Goal: Task Accomplishment & Management: Manage account settings

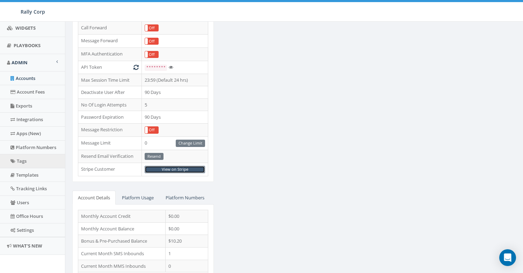
scroll to position [147, 0]
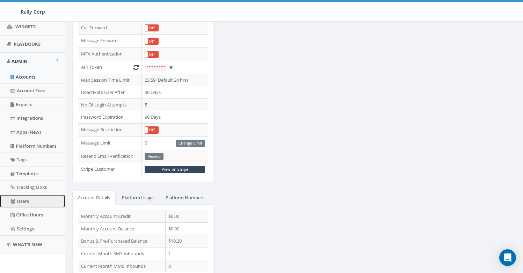
click at [39, 199] on link "Users" at bounding box center [32, 202] width 65 height 14
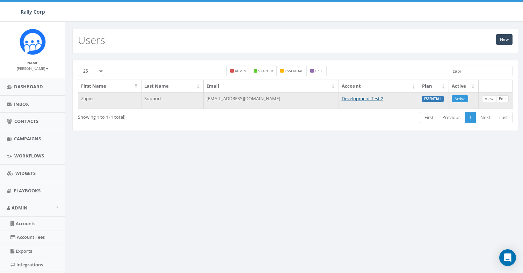
type input "zapi"
click at [501, 100] on link "Edit" at bounding box center [502, 98] width 13 height 7
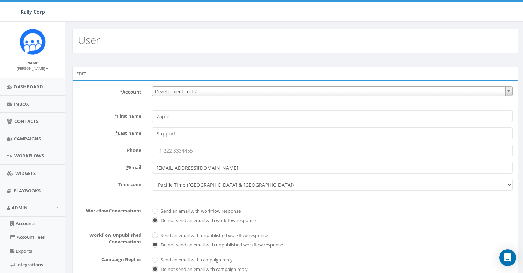
click at [211, 91] on span "Development Test 2" at bounding box center [332, 92] width 360 height 10
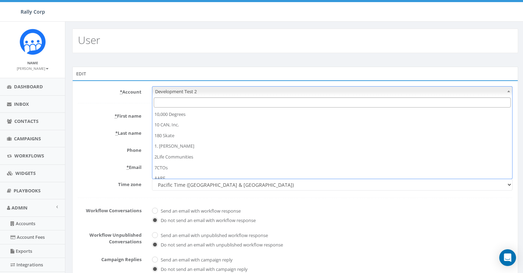
scroll to position [2511, 0]
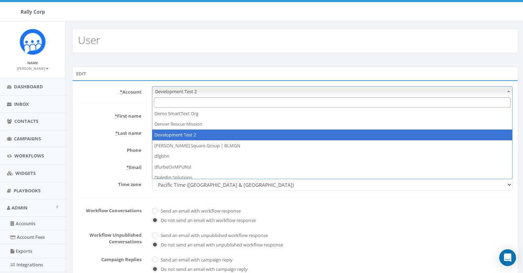
click at [206, 104] on input "Search" at bounding box center [332, 103] width 357 height 10
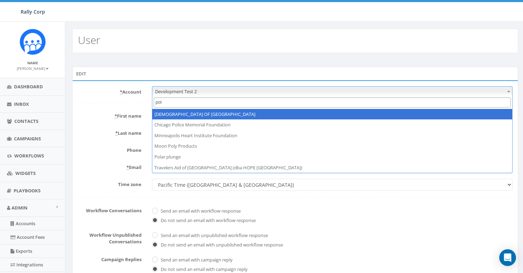
type input "pol"
select select "1360"
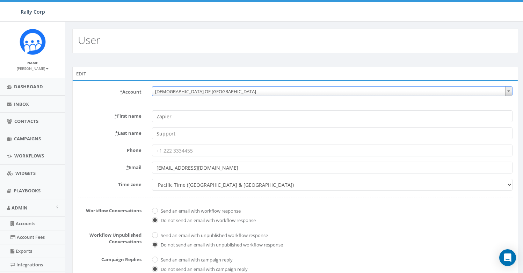
scroll to position [145, 0]
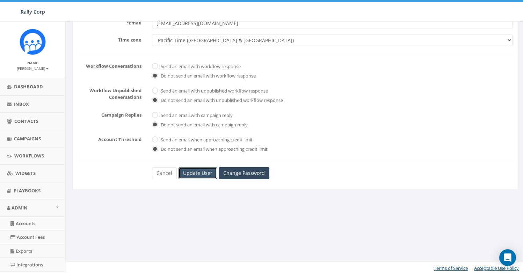
click at [206, 174] on input "Update User" at bounding box center [198, 173] width 38 height 12
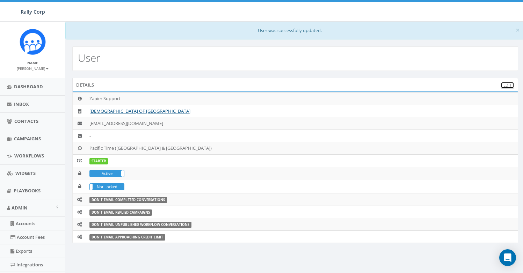
click at [505, 85] on link "Edit" at bounding box center [508, 85] width 14 height 7
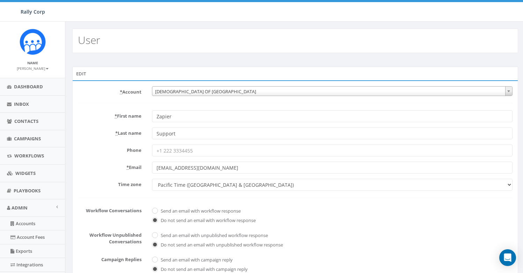
click at [222, 93] on span "CHABAD OF POLAND" at bounding box center [332, 92] width 360 height 10
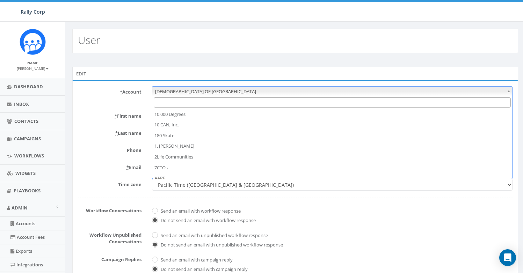
scroll to position [1485, 0]
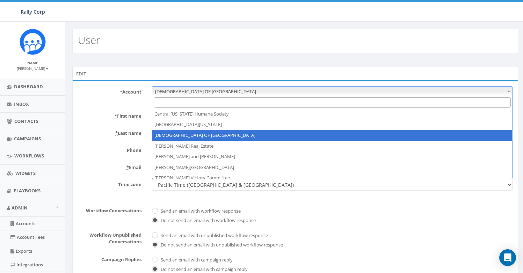
click at [219, 103] on input "Search" at bounding box center [332, 103] width 357 height 10
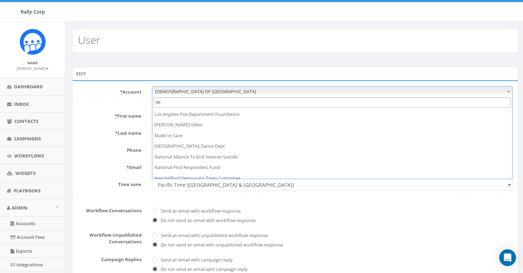
scroll to position [0, 0]
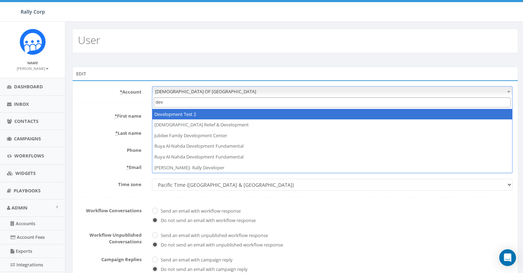
type input "dev"
select select "395"
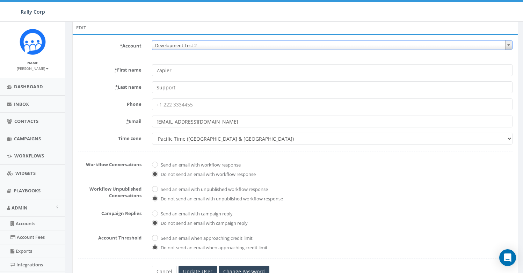
scroll to position [130, 0]
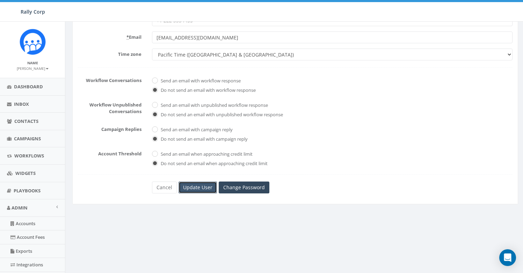
click at [198, 184] on input "Update User" at bounding box center [198, 188] width 38 height 12
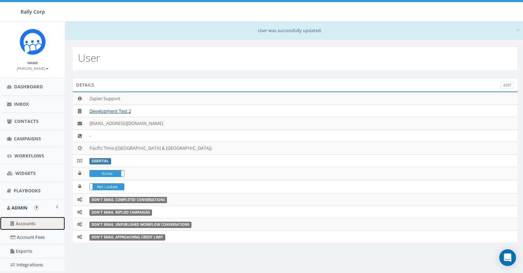
click at [31, 224] on link "Accounts" at bounding box center [32, 224] width 65 height 14
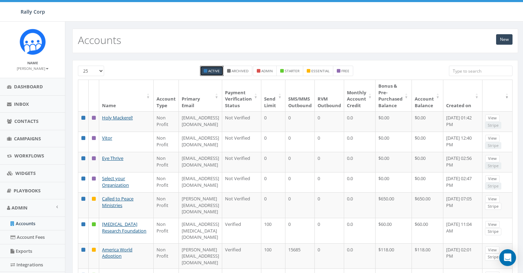
click at [462, 72] on input "search" at bounding box center [481, 71] width 64 height 10
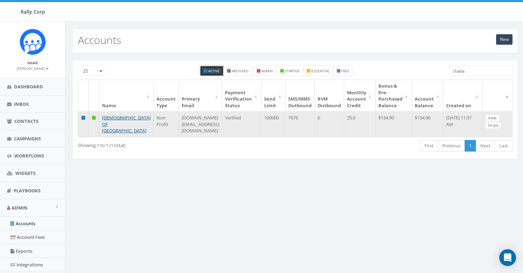
type input "chaba"
click at [493, 117] on link "View" at bounding box center [492, 118] width 14 height 7
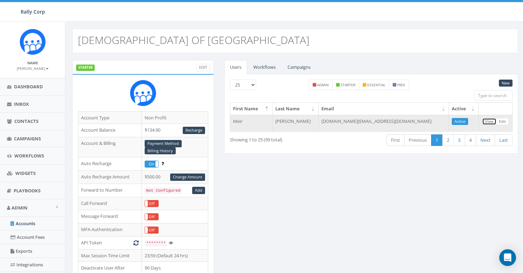
click at [492, 123] on link "View" at bounding box center [489, 121] width 14 height 7
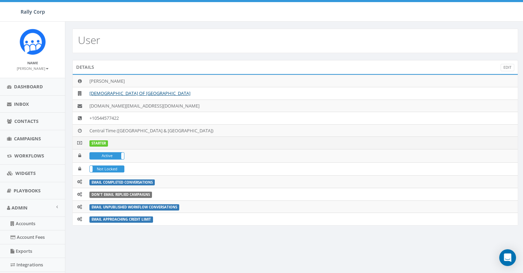
click at [101, 142] on label "STARTER" at bounding box center [98, 144] width 19 height 6
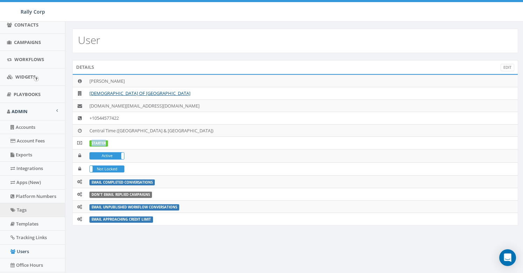
scroll to position [132, 0]
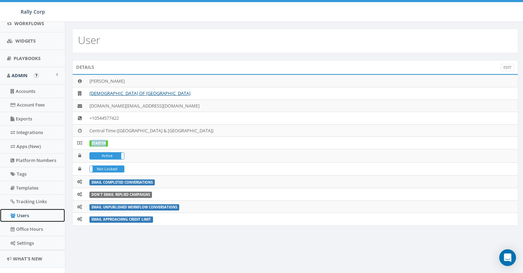
click at [30, 212] on link "Users" at bounding box center [32, 216] width 65 height 14
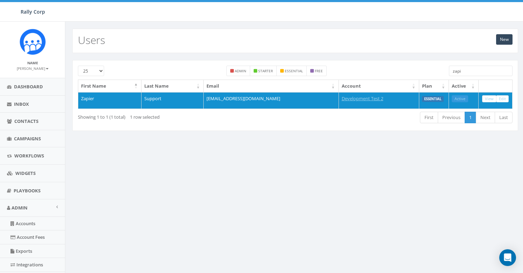
click at [476, 67] on input "zapi" at bounding box center [481, 71] width 64 height 10
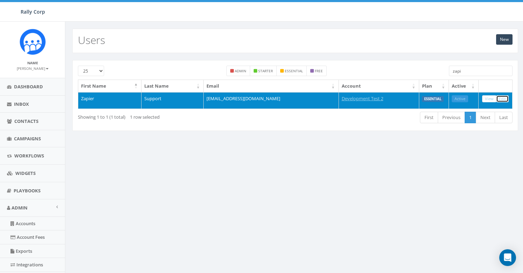
click at [503, 98] on link "Edit" at bounding box center [502, 98] width 13 height 7
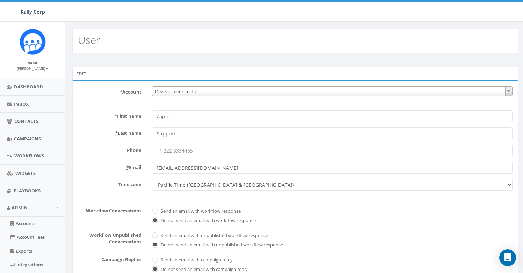
click at [173, 89] on span "Development Test 2" at bounding box center [332, 92] width 360 height 10
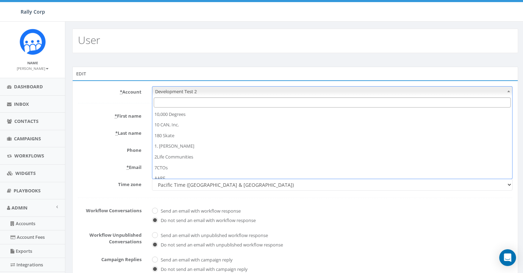
scroll to position [2511, 0]
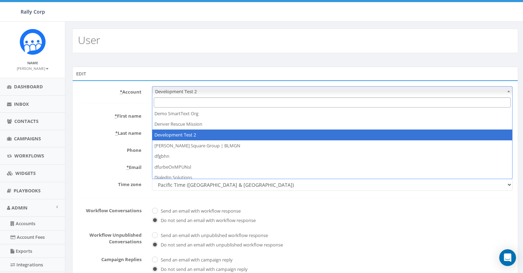
click at [176, 103] on input "Search" at bounding box center [332, 103] width 357 height 10
type input "c"
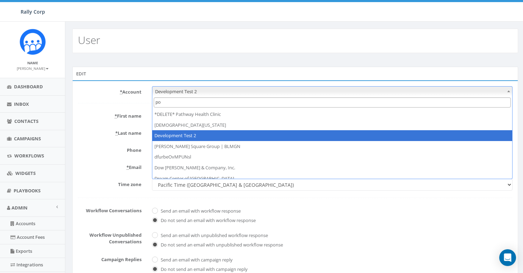
scroll to position [0, 0]
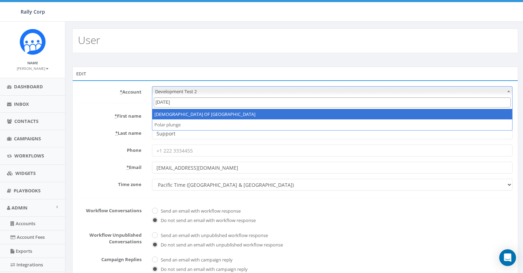
type input "pola"
select select "1360"
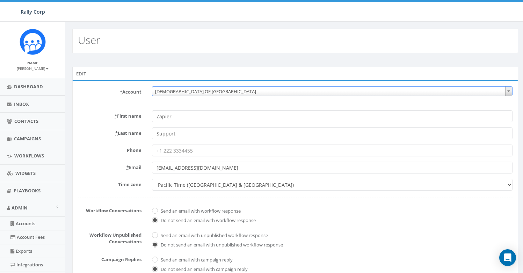
scroll to position [147, 0]
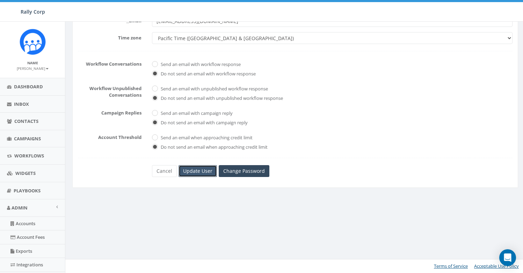
click at [206, 171] on input "Update User" at bounding box center [198, 171] width 38 height 12
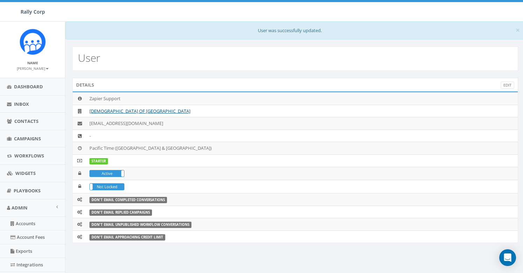
click at [515, 85] on div "Details Edit" at bounding box center [295, 85] width 446 height 14
click at [512, 85] on link "Edit" at bounding box center [508, 85] width 14 height 7
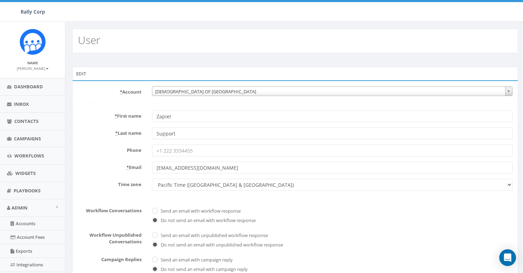
click at [176, 94] on span "[DEMOGRAPHIC_DATA] OF [GEOGRAPHIC_DATA]" at bounding box center [332, 92] width 360 height 10
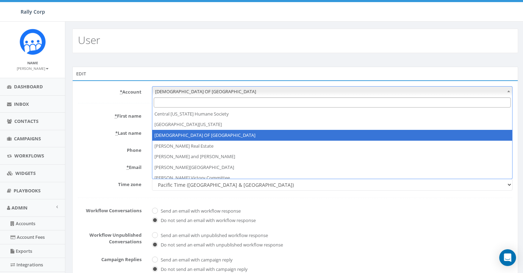
click at [179, 102] on input "Search" at bounding box center [332, 103] width 357 height 10
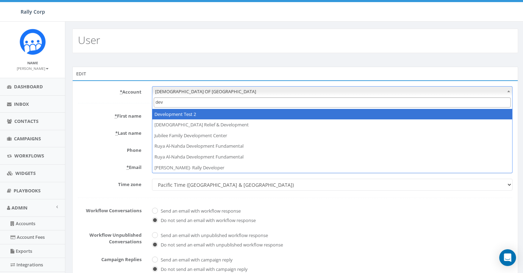
type input "dev"
select select "395"
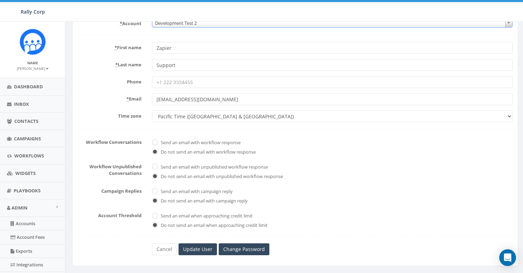
scroll to position [147, 0]
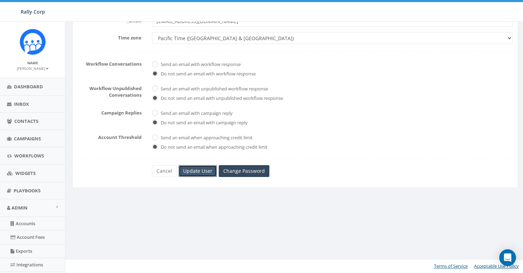
click at [194, 170] on input "Update User" at bounding box center [198, 171] width 38 height 12
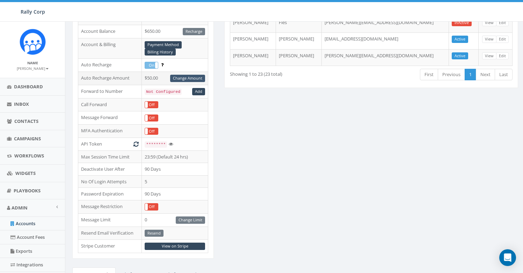
scroll to position [98, 0]
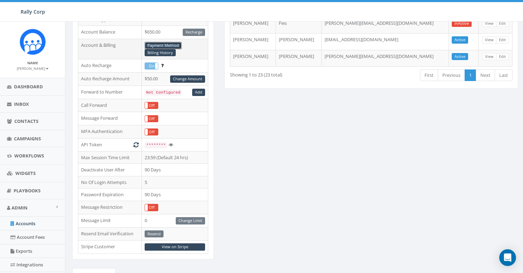
click at [175, 45] on link "Payment Method" at bounding box center [163, 45] width 37 height 7
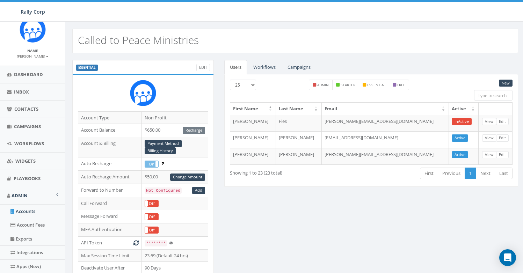
scroll to position [13, 0]
click at [36, 212] on link "Accounts" at bounding box center [32, 211] width 65 height 14
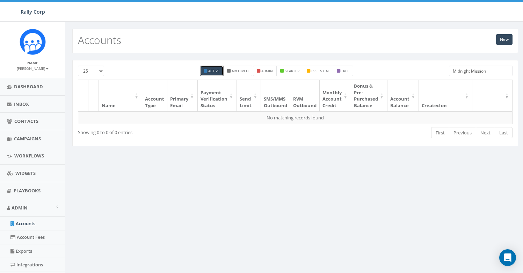
type input "Midnight Mission"
click at [344, 70] on small "free" at bounding box center [345, 71] width 8 height 5
checkbox input "true"
click at [212, 74] on label "Active" at bounding box center [212, 71] width 24 height 10
checkbox input "false"
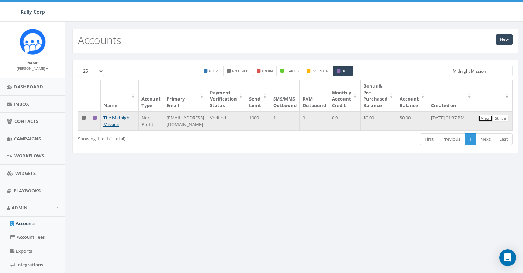
click at [489, 118] on link "View" at bounding box center [485, 118] width 14 height 7
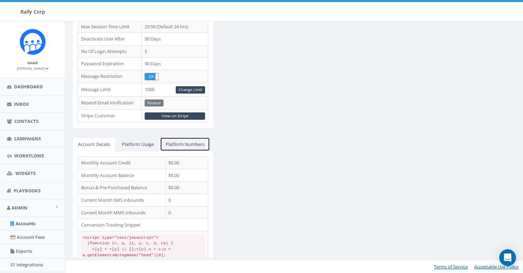
click at [197, 147] on link "Platform Numbers" at bounding box center [185, 144] width 50 height 14
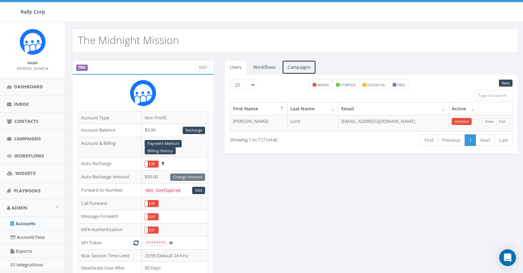
click at [305, 67] on link "Campaigns" at bounding box center [299, 67] width 34 height 14
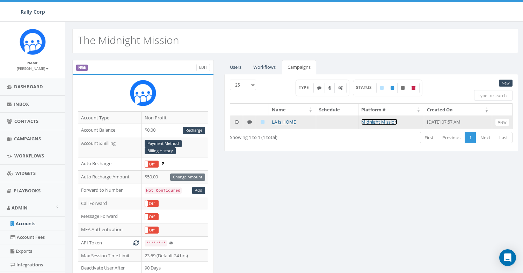
click at [382, 122] on link "Midnight Mission" at bounding box center [379, 122] width 36 height 6
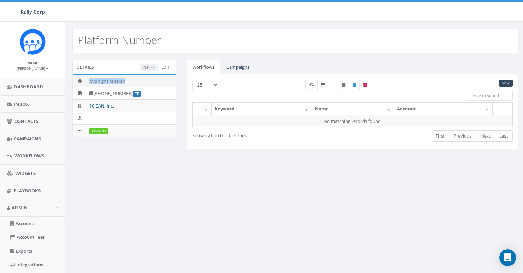
drag, startPoint x: 127, startPoint y: 82, endPoint x: 87, endPoint y: 80, distance: 40.2
click at [87, 80] on td "Midnight Mission" at bounding box center [131, 81] width 89 height 13
copy td "Midnight Mission"
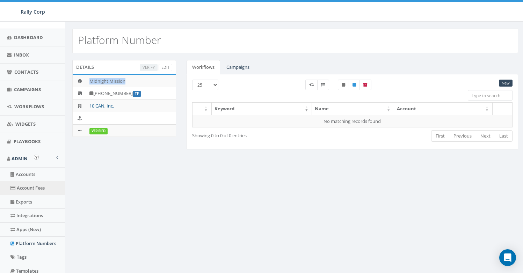
scroll to position [51, 0]
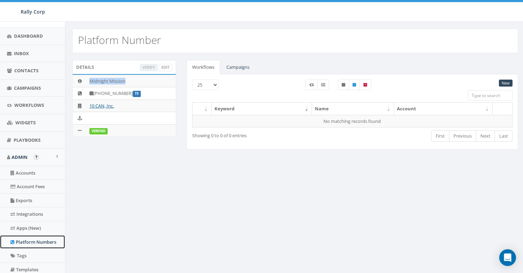
click at [34, 242] on link "Platform Numbers" at bounding box center [32, 243] width 65 height 14
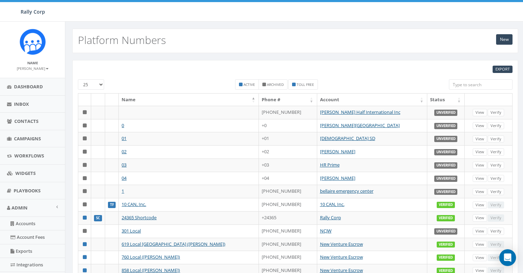
click at [459, 85] on input "search" at bounding box center [481, 84] width 64 height 10
paste input "Midnight Mission"
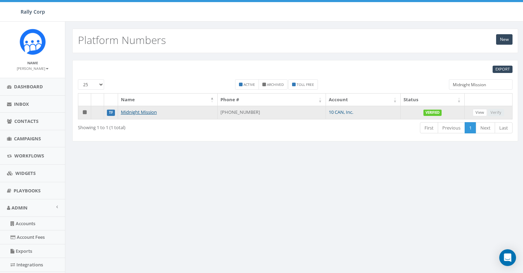
type input "Midnight Mission"
click at [336, 114] on link "10 CAN, Inc." at bounding box center [341, 112] width 24 height 6
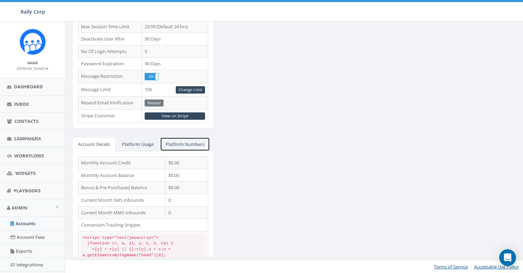
click at [183, 147] on link "Platform Numbers" at bounding box center [185, 144] width 50 height 14
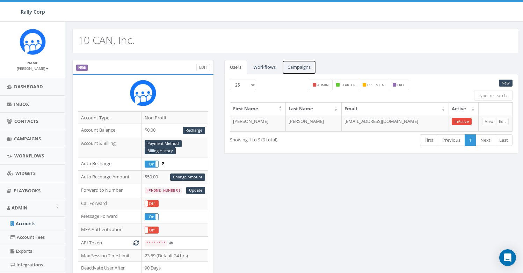
click at [301, 68] on link "Campaigns" at bounding box center [299, 67] width 34 height 14
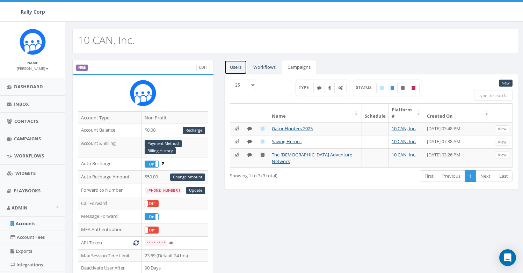
click at [239, 71] on link "Users" at bounding box center [235, 67] width 23 height 14
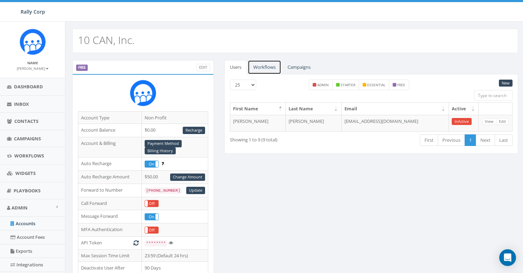
click at [255, 71] on link "Workflows" at bounding box center [265, 67] width 34 height 14
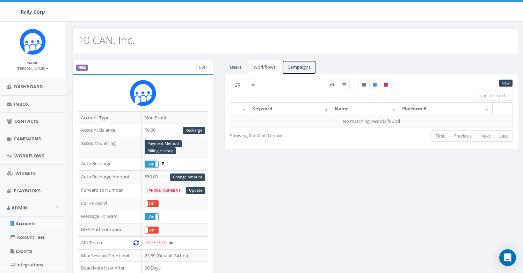
click at [302, 64] on link "Campaigns" at bounding box center [299, 67] width 34 height 14
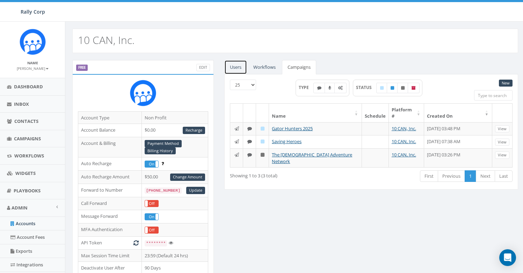
click at [238, 65] on link "Users" at bounding box center [235, 67] width 23 height 14
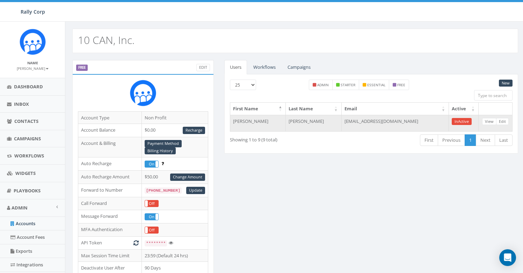
click at [376, 120] on td "founder@10canoutdoors.com" at bounding box center [395, 123] width 107 height 17
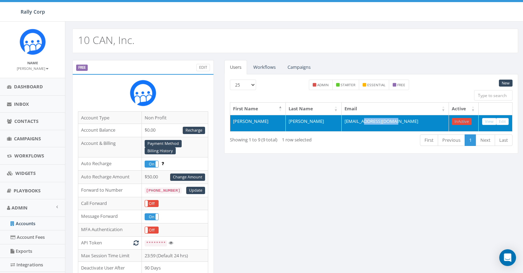
click at [376, 120] on td "founder@10canoutdoors.com" at bounding box center [395, 123] width 107 height 17
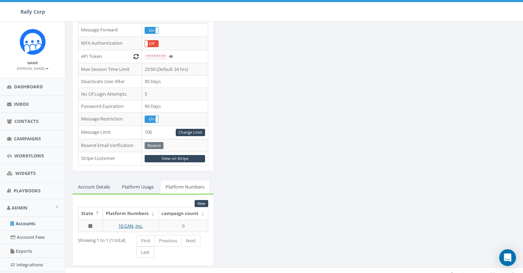
scroll to position [31, 0]
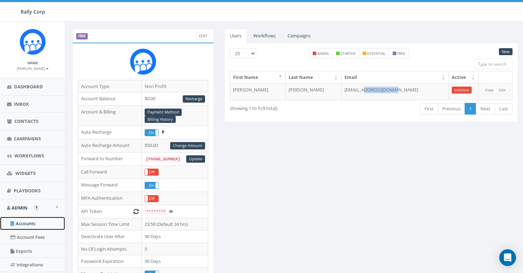
click at [31, 226] on link "Accounts" at bounding box center [32, 224] width 65 height 14
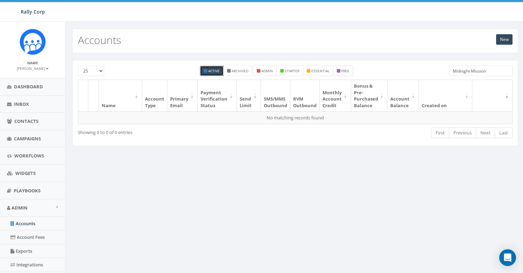
click at [352, 69] on label "free" at bounding box center [343, 71] width 20 height 10
checkbox input "true"
click at [209, 72] on small "Active" at bounding box center [214, 71] width 12 height 5
checkbox input "false"
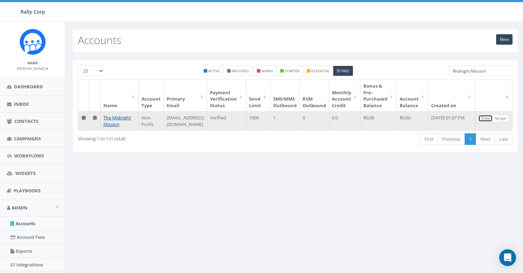
click at [489, 116] on link "View" at bounding box center [485, 118] width 14 height 7
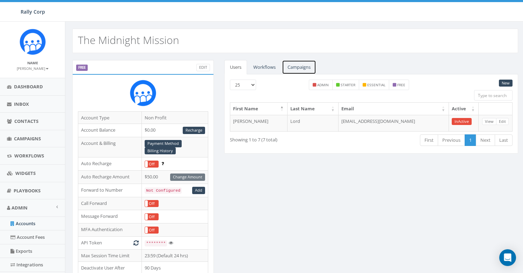
click at [306, 70] on link "Campaigns" at bounding box center [299, 67] width 34 height 14
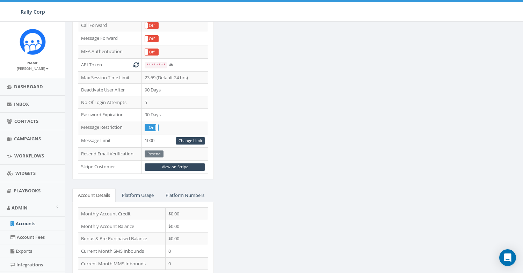
scroll to position [229, 0]
